Goal: Information Seeking & Learning: Learn about a topic

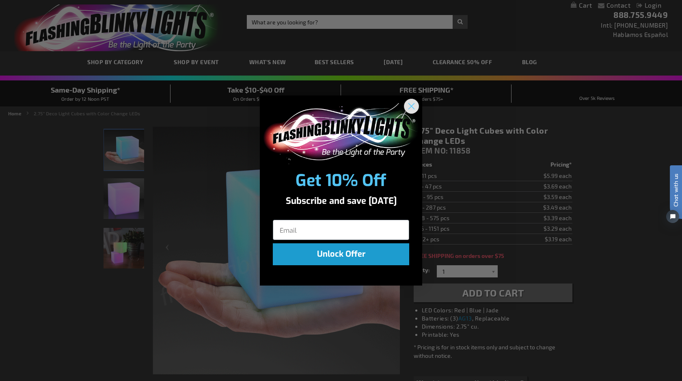
click at [411, 105] on icon "Close dialog" at bounding box center [412, 106] width 6 height 6
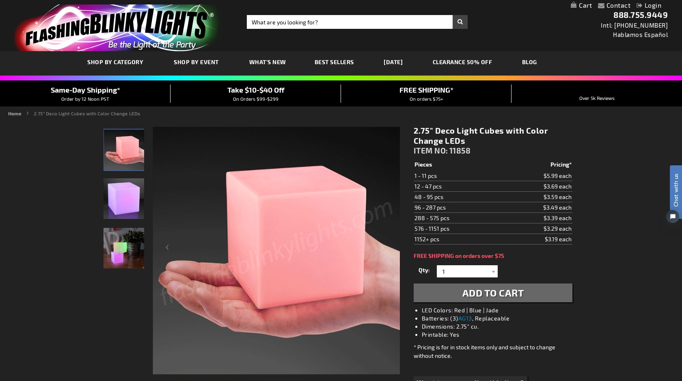
drag, startPoint x: 551, startPoint y: 206, endPoint x: 605, endPoint y: 206, distance: 53.6
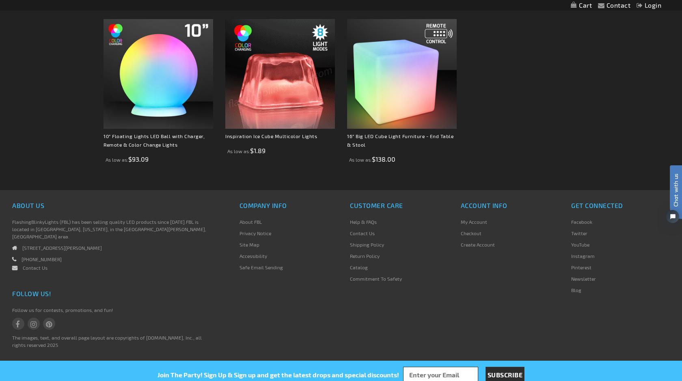
scroll to position [597, 0]
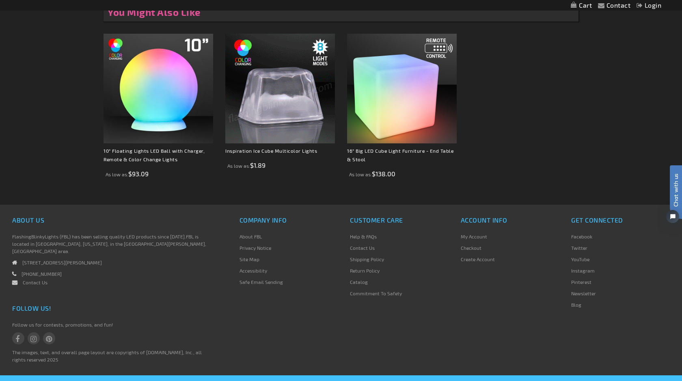
click at [373, 235] on link "Help & FAQs" at bounding box center [363, 236] width 27 height 6
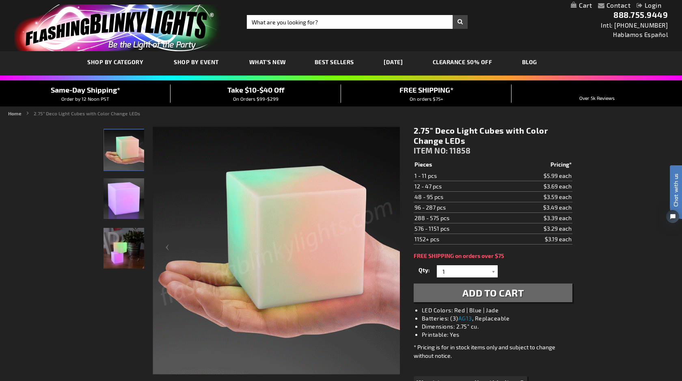
click at [124, 257] on img "Multicolor Deco Light Cube" at bounding box center [123, 248] width 41 height 41
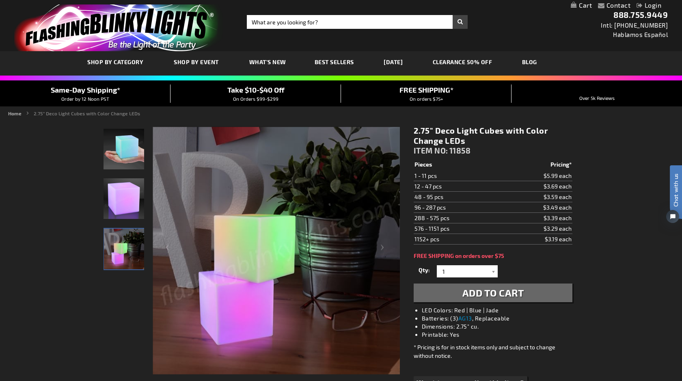
click at [126, 197] on img "Multicolor Deco Light Cube" at bounding box center [123, 198] width 41 height 41
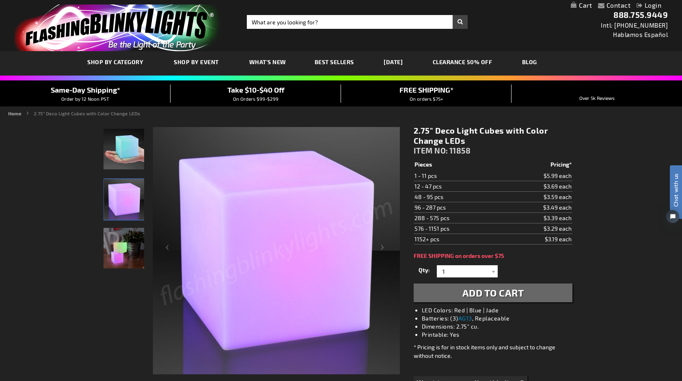
click at [125, 162] on img "Multicolor Deco Light Cube" at bounding box center [123, 149] width 41 height 41
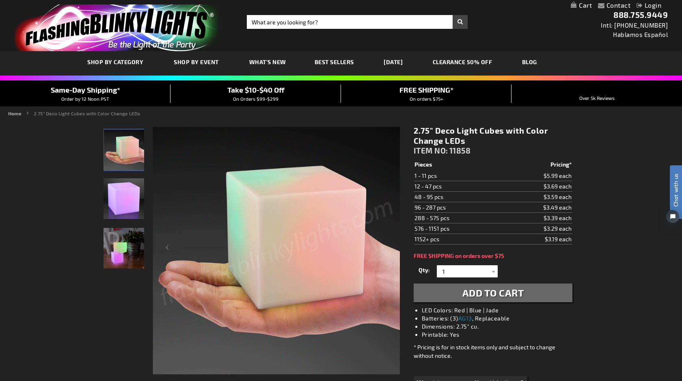
scroll to position [12, 0]
